Goal: Information Seeking & Learning: Understand process/instructions

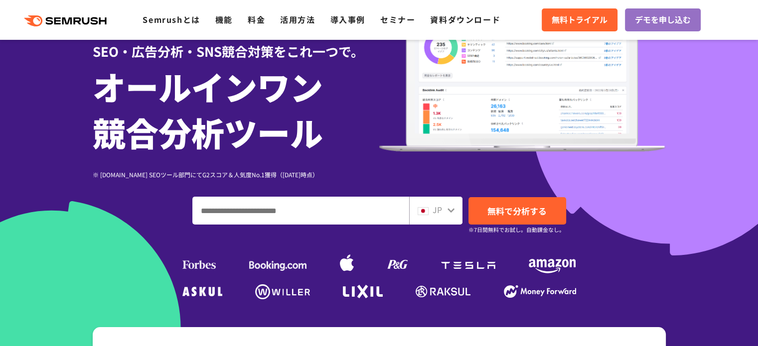
drag, startPoint x: 0, startPoint y: 0, endPoint x: 325, endPoint y: 207, distance: 385.4
click at [325, 207] on input "ドメイン、キーワードまたはURLを入力してください" at bounding box center [301, 210] width 216 height 27
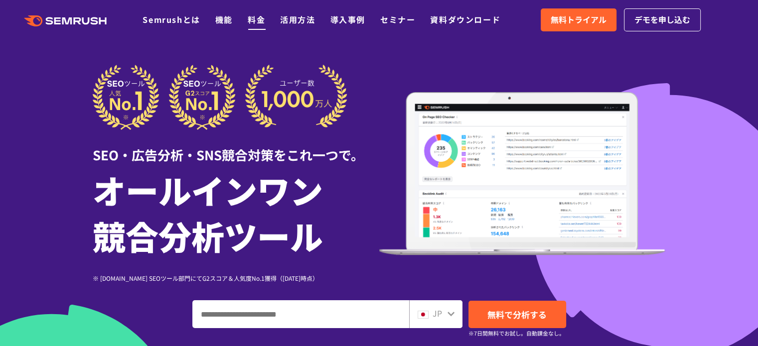
click at [259, 19] on link "料金" at bounding box center [256, 19] width 17 height 12
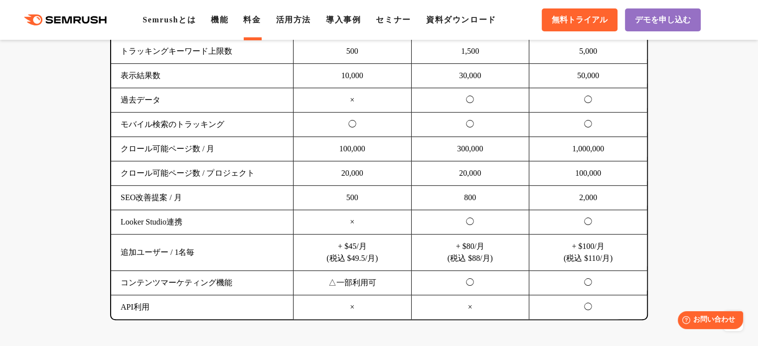
scroll to position [743, 0]
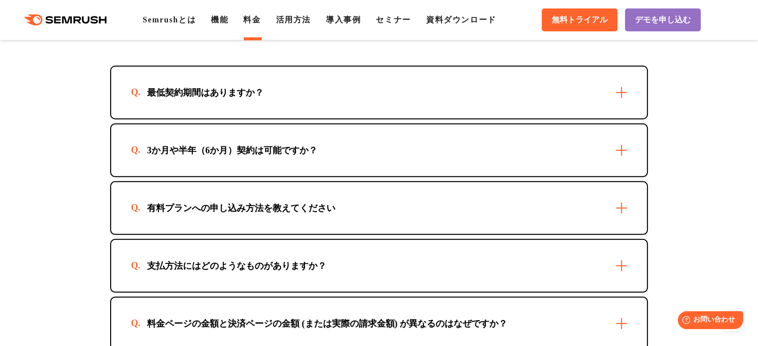
scroll to position [2873, 0]
click at [205, 125] on div "3か月や半年（6か月）契約は可能ですか？" at bounding box center [378, 151] width 535 height 52
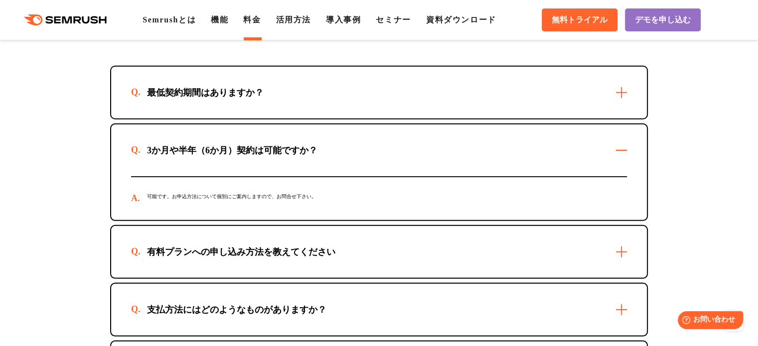
click at [205, 125] on div "3か月や半年（6か月）契約は可能ですか？" at bounding box center [378, 151] width 535 height 52
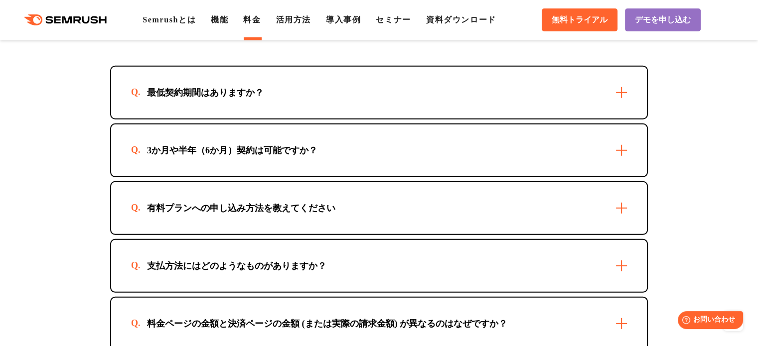
click at [287, 85] on div "最低契約期間はありますか？" at bounding box center [378, 93] width 535 height 52
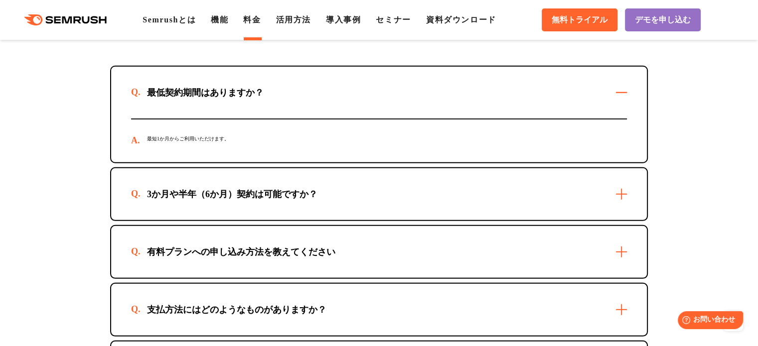
click at [287, 85] on div "最低契約期間はありますか？" at bounding box center [378, 93] width 535 height 52
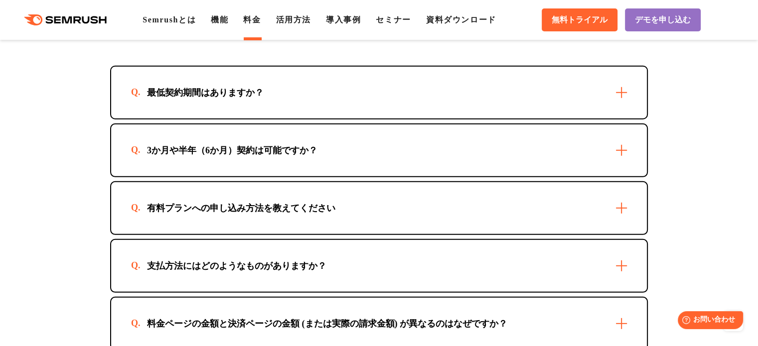
click at [287, 85] on div "最低契約期間はありますか？" at bounding box center [378, 93] width 535 height 52
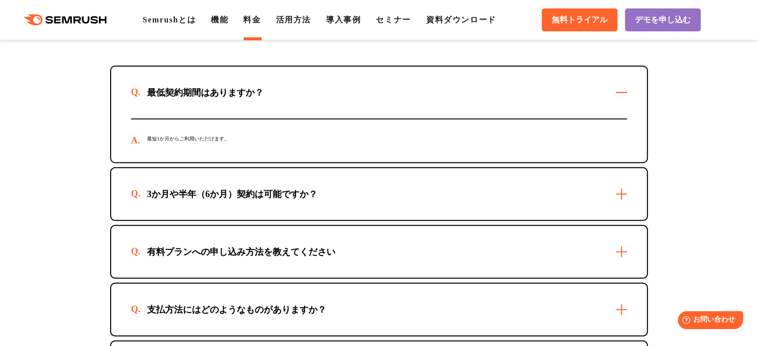
click at [287, 85] on div "最低契約期間はありますか？" at bounding box center [378, 93] width 535 height 52
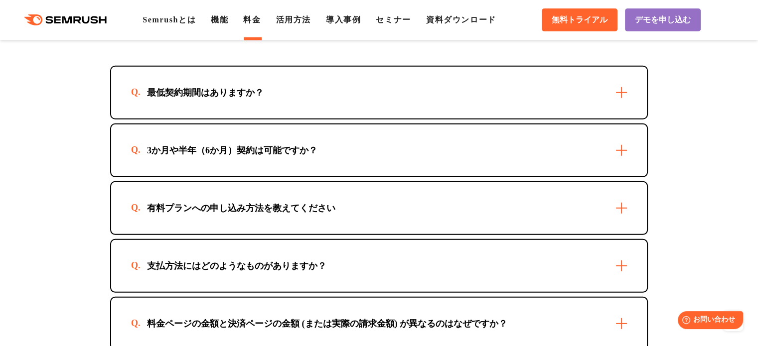
click at [271, 87] on div "最低契約期間はありますか？" at bounding box center [205, 93] width 148 height 12
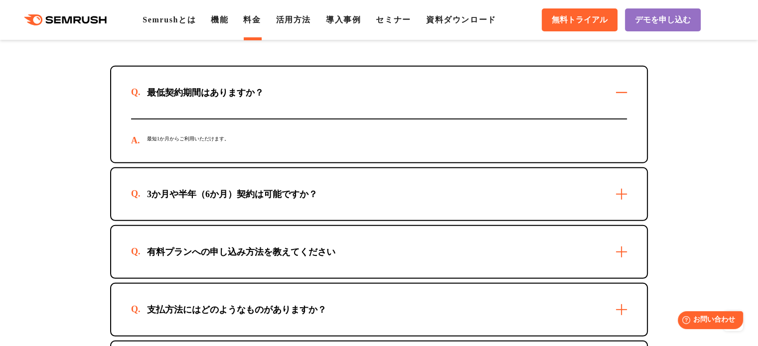
click at [678, 106] on section "ご契約についてよくあるご質問 最低契約期間はありますか？ 最短1か月からご利用いただけます。 3か月や半年（6か月）契約は可能ですか？ 可能です。お申込方法に…" at bounding box center [379, 186] width 758 height 527
click at [679, 173] on section "ご契約についてよくあるご質問 最低契約期間はありますか？ 最短1か月からご利用いただけます。 3か月や半年（6か月）契約は可能ですか？ 可能です。お申込方法に…" at bounding box center [379, 186] width 758 height 527
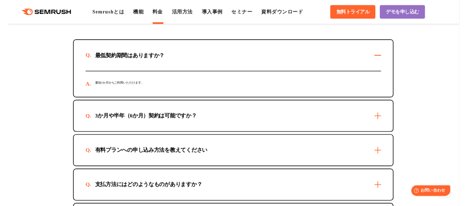
scroll to position [3457, 0]
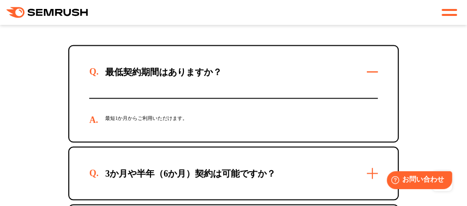
click at [392, 51] on div "ご契約についてよくあるご質問 最低契約期間はありますか？ 最短1か月からご利用いただけます。 3か月や半年（6か月）契約は可能ですか？ 可能です。お申込方法に…" at bounding box center [233, 172] width 330 height 402
